Goal: Obtain resource: Download file/media

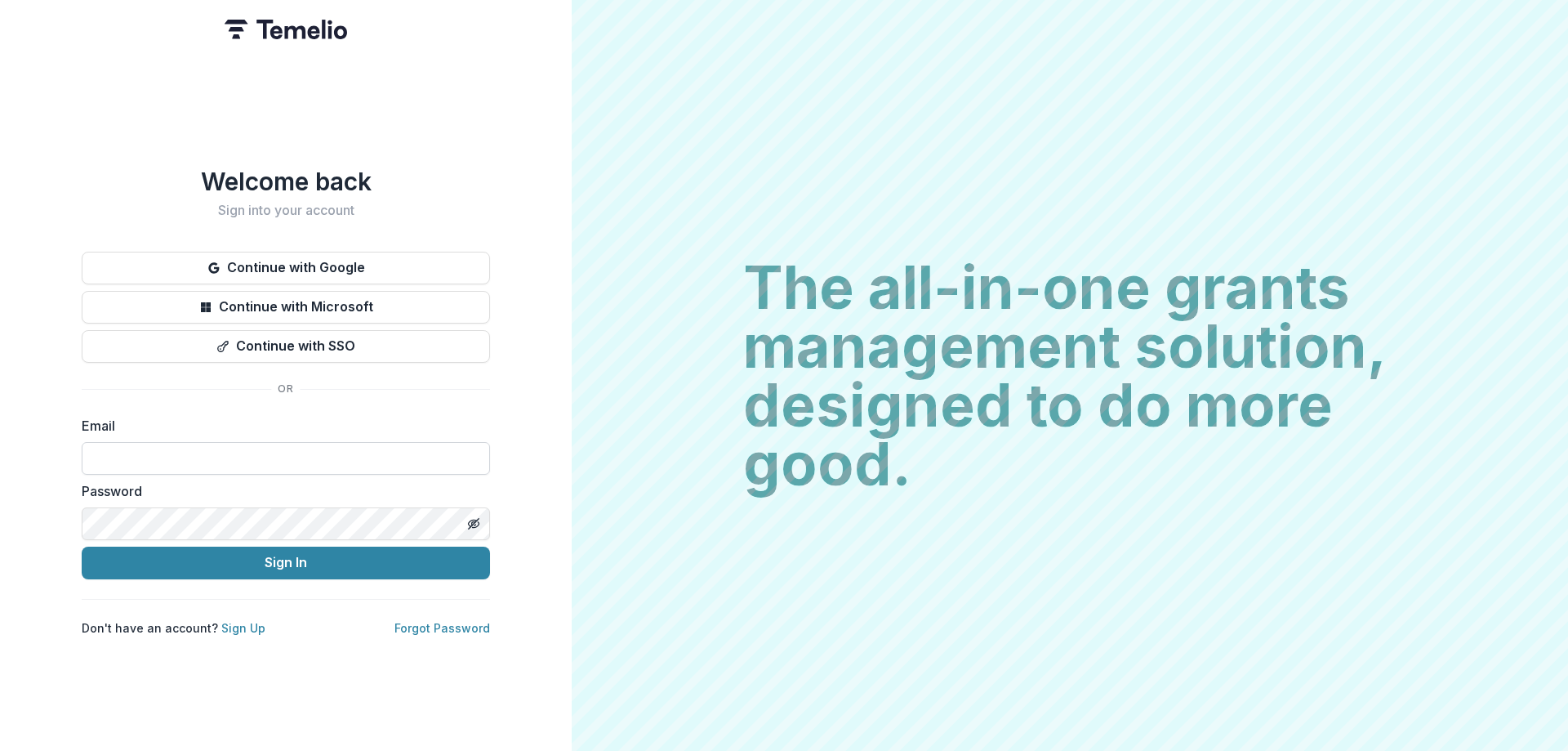
click at [204, 444] on input at bounding box center [286, 458] width 409 height 33
type input "**********"
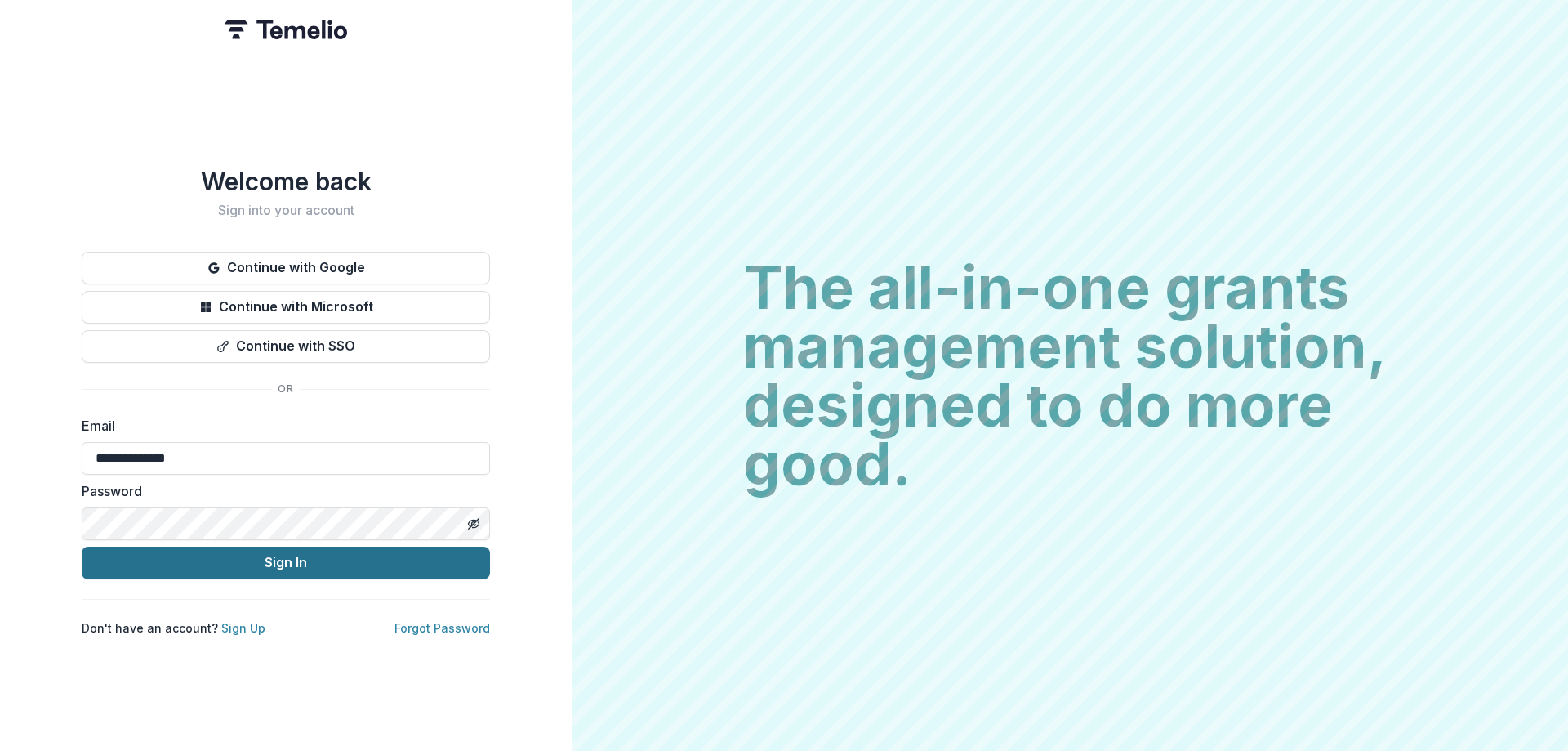
click at [152, 560] on button "Sign In" at bounding box center [286, 563] width 409 height 33
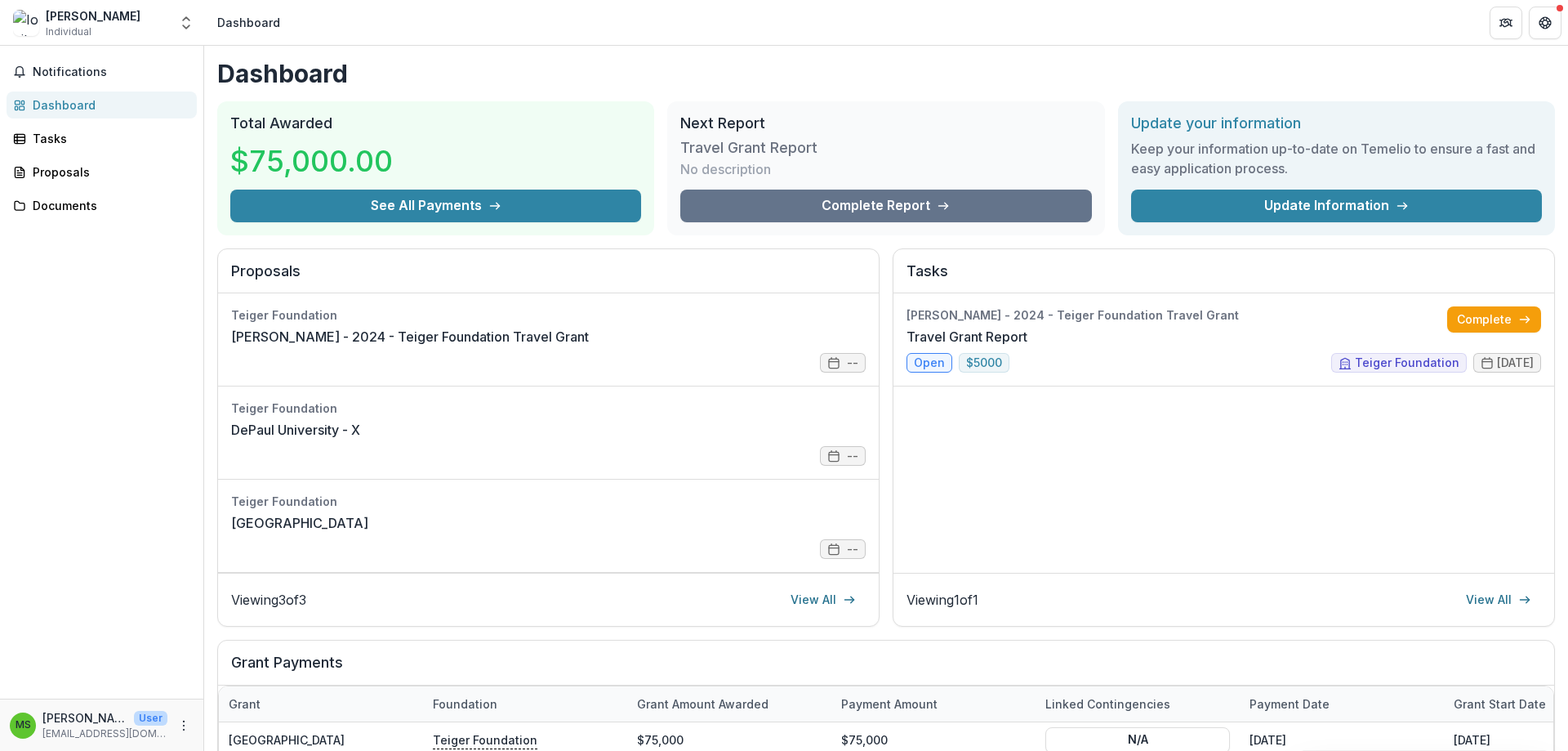
click at [789, 140] on h3 "Travel Grant Report" at bounding box center [749, 147] width 138 height 18
click at [729, 115] on h2 "Next Report" at bounding box center [886, 123] width 411 height 18
click at [1023, 327] on link "Travel Grant Report" at bounding box center [967, 336] width 121 height 20
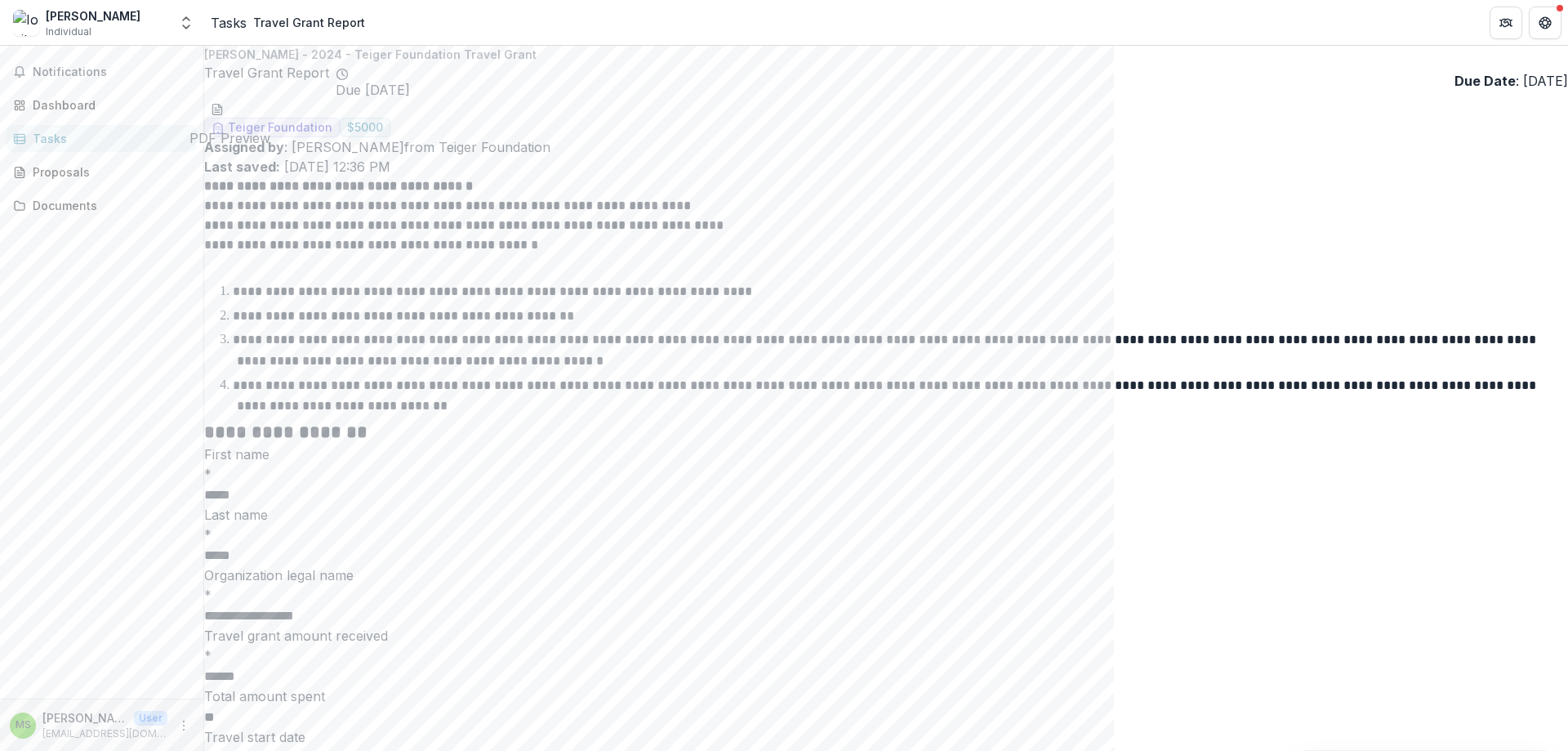
click at [214, 118] on circle "Preview 5aae554d-5d69-473d-9165-1a7a9bb3f336.pdf" at bounding box center [212, 120] width 5 height 5
click at [13, 750] on icon "Close" at bounding box center [6, 761] width 13 height 13
click at [224, 107] on icon "download-word-button" at bounding box center [217, 109] width 13 height 13
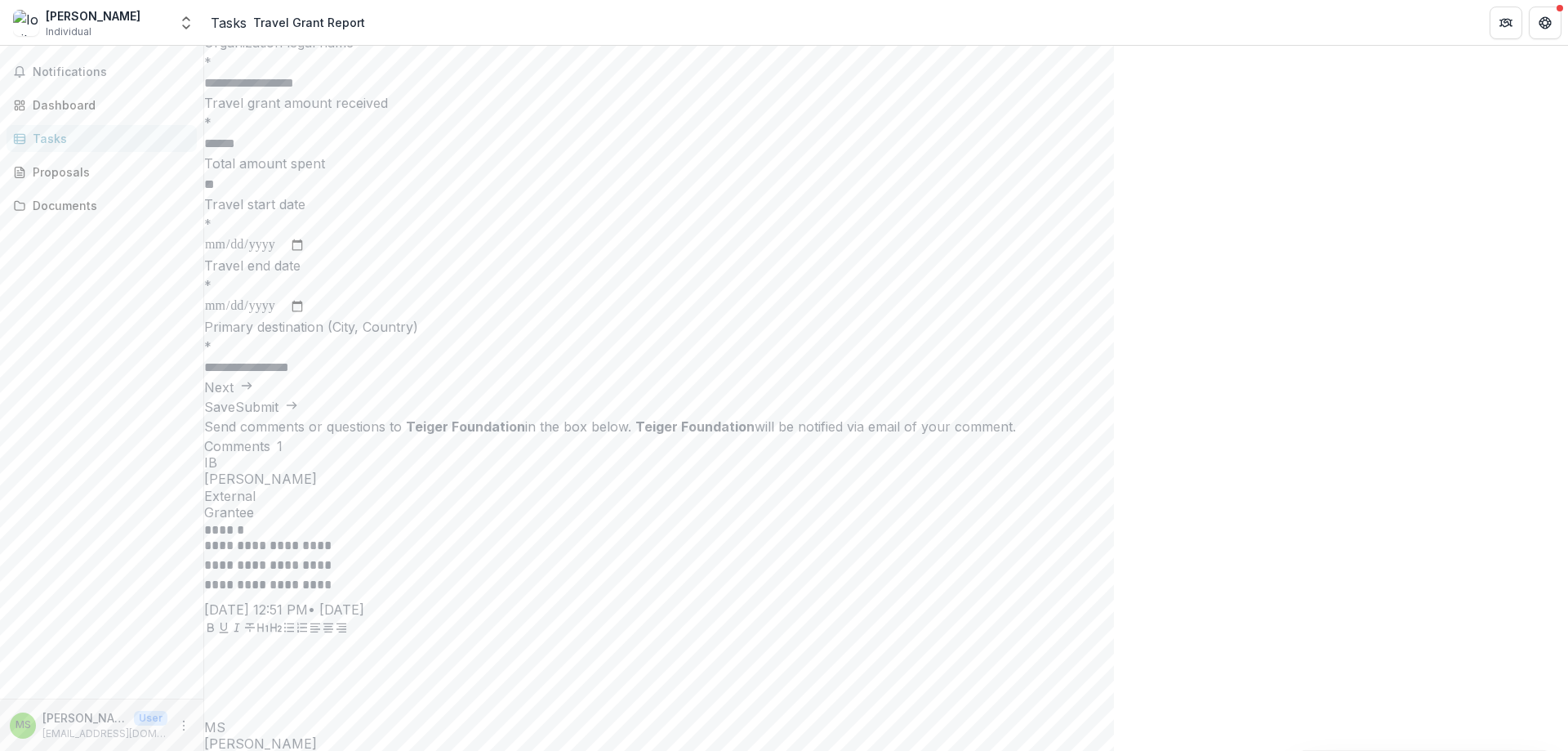
scroll to position [536, 0]
click at [253, 394] on button "Next" at bounding box center [228, 383] width 49 height 20
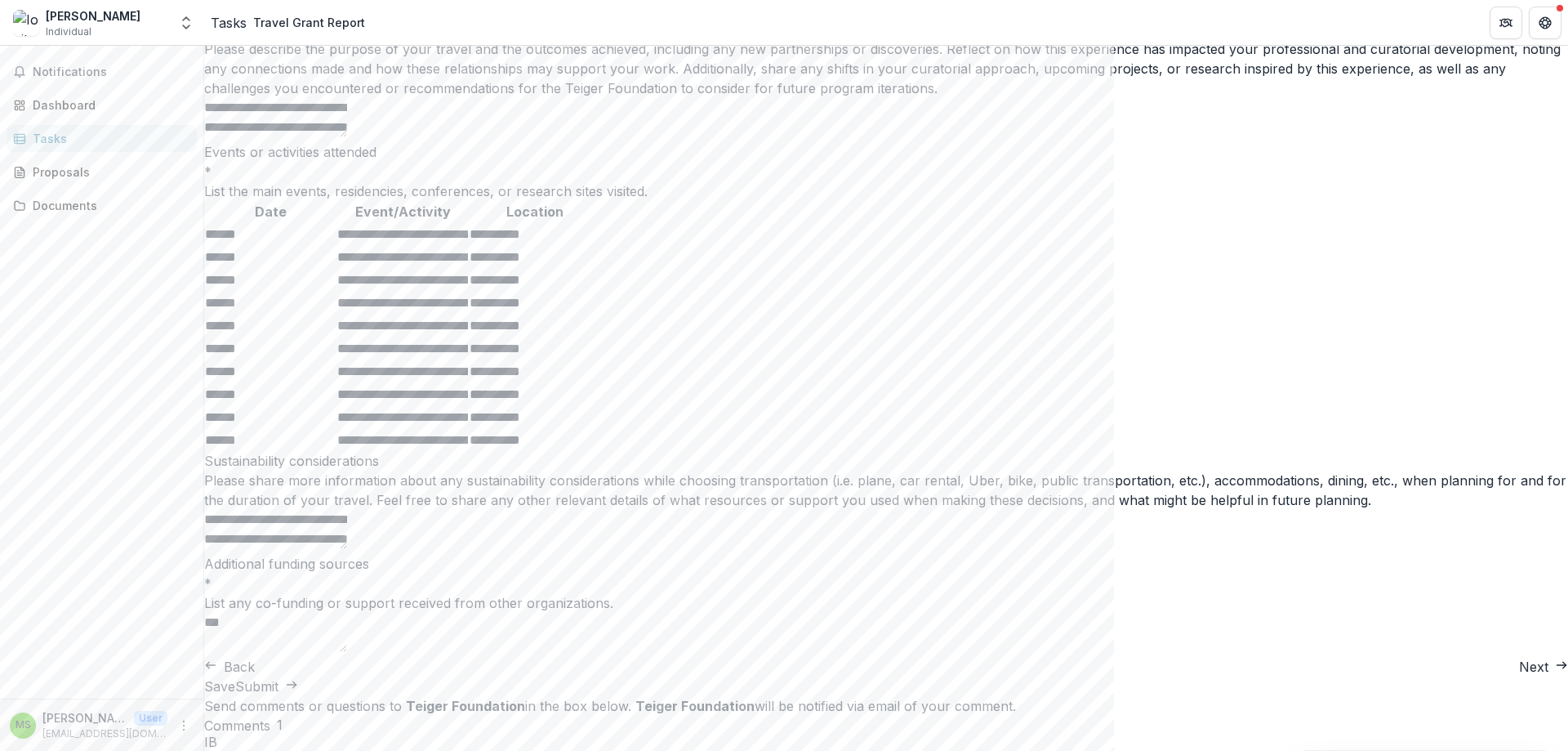
scroll to position [368, 0]
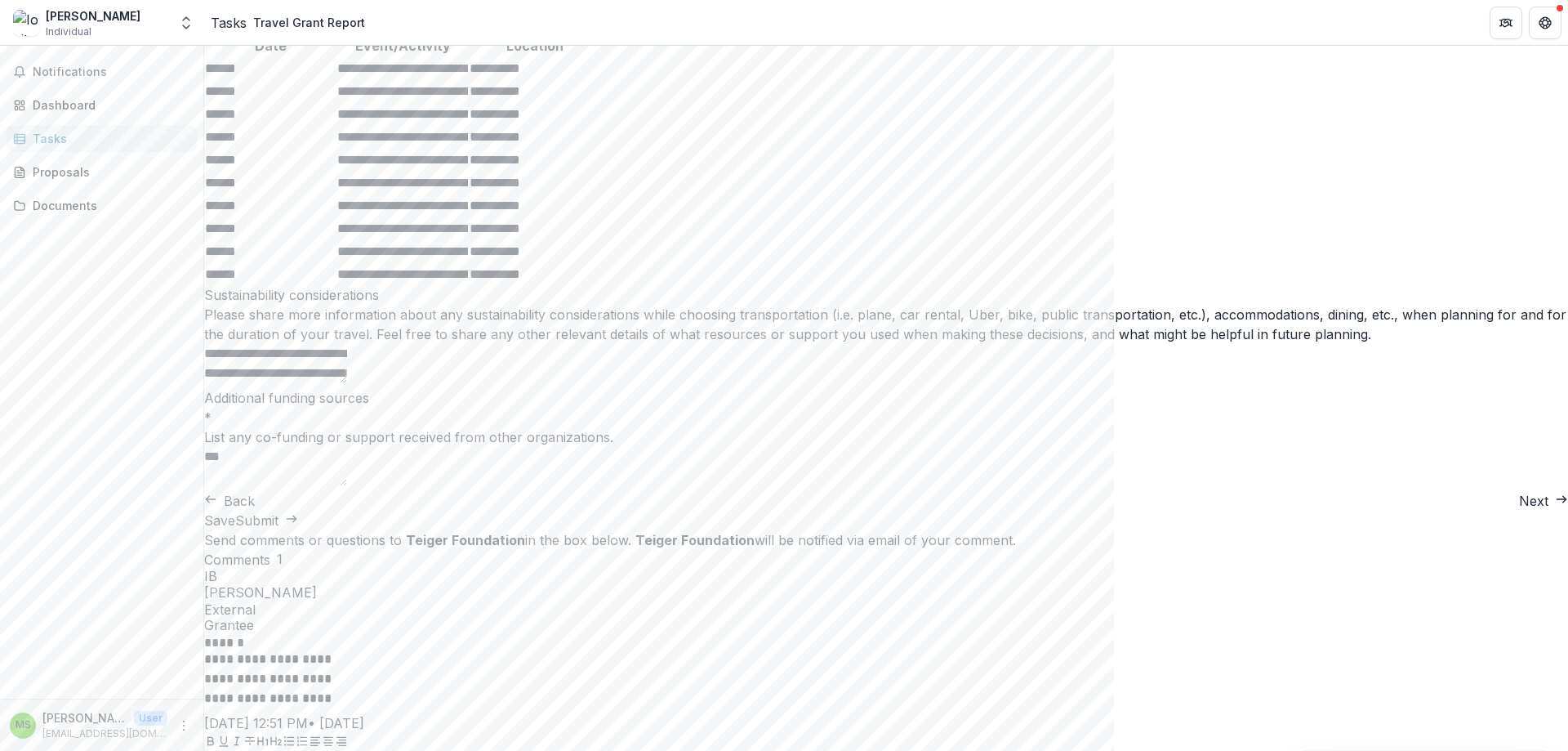
click at [1519, 511] on button "Next" at bounding box center [1544, 501] width 49 height 20
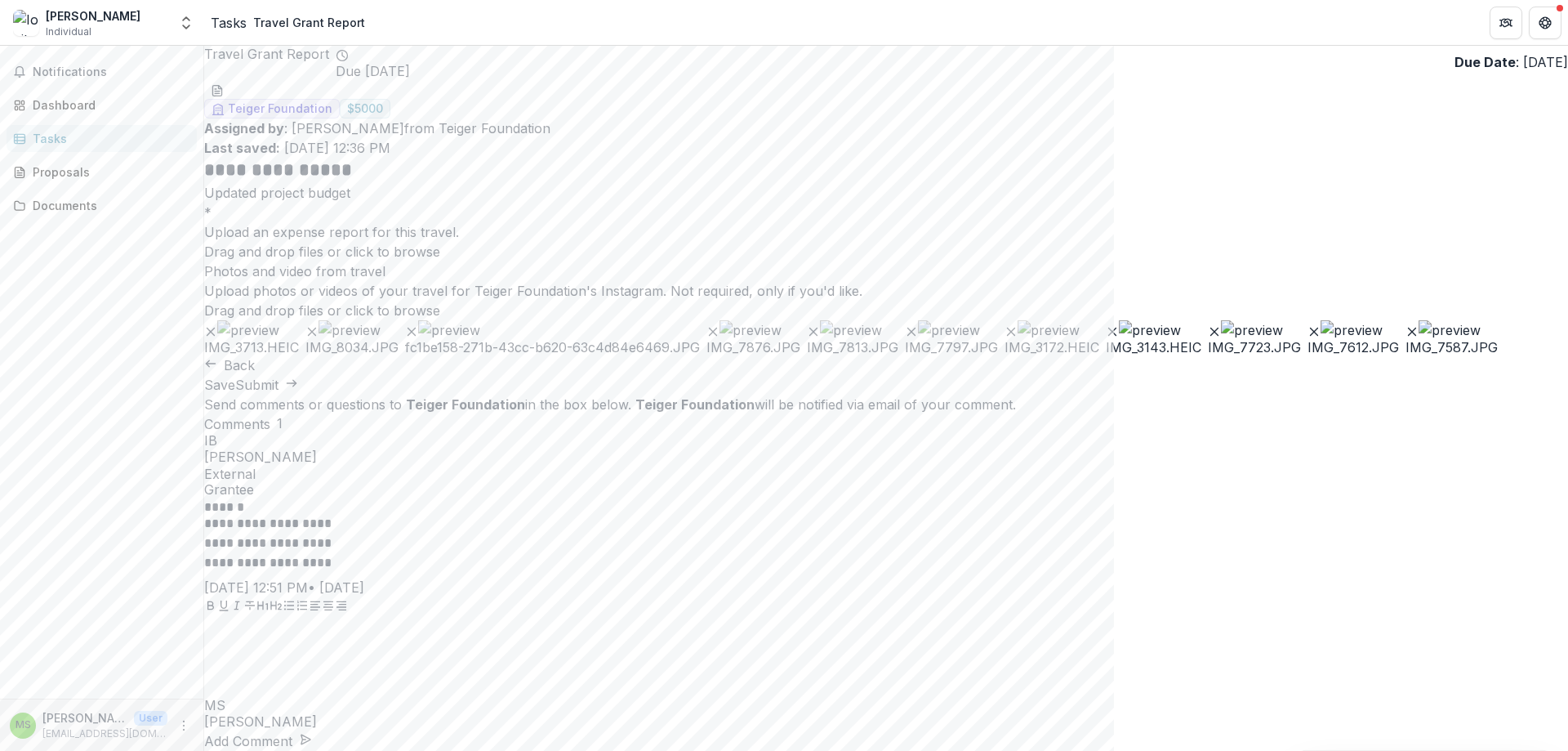
scroll to position [0, 0]
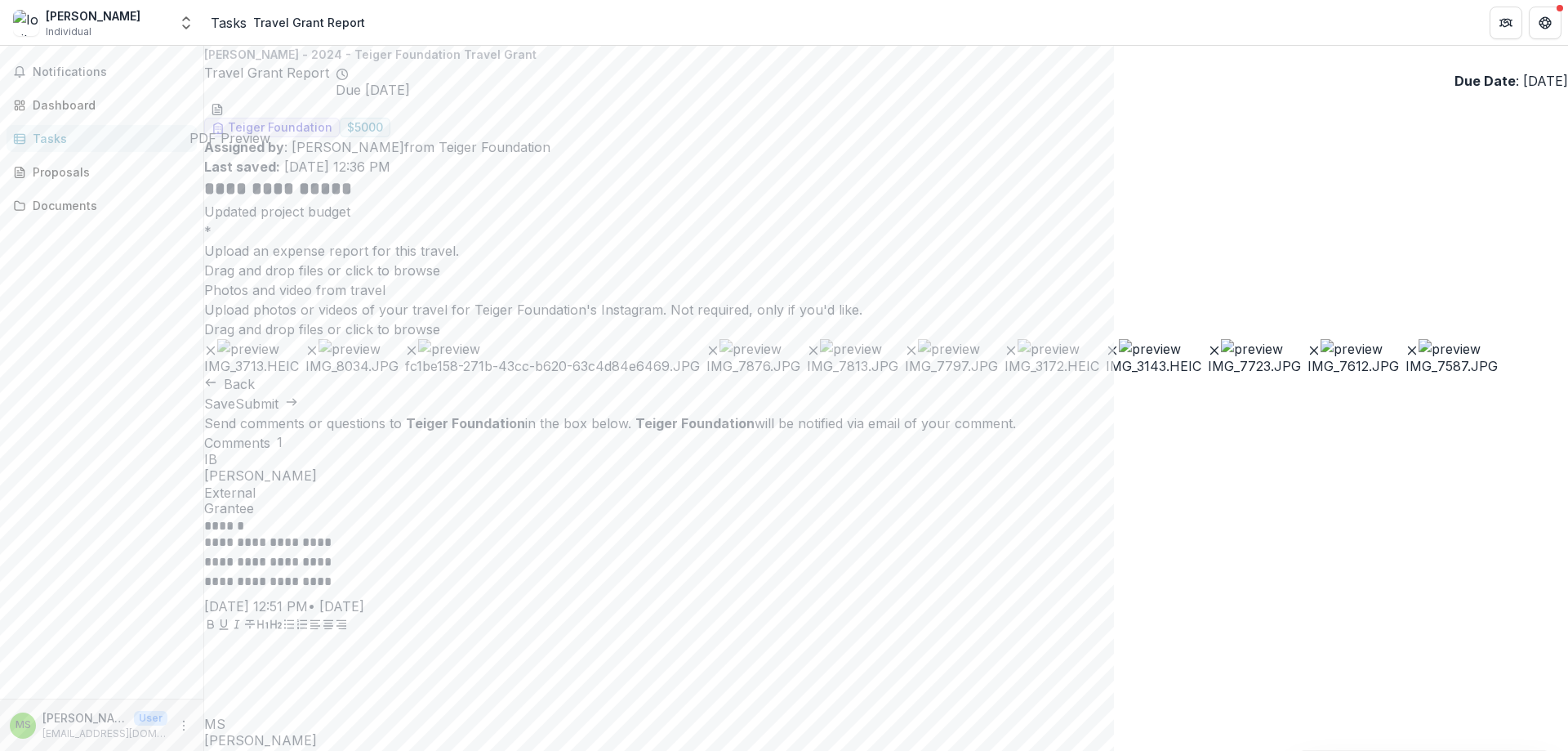
click at [217, 116] on icon "Preview 5aae554d-5d69-473d-9165-1a7a9bb3f336.pdf" at bounding box center [211, 120] width 11 height 9
